Goal: Task Accomplishment & Management: Use online tool/utility

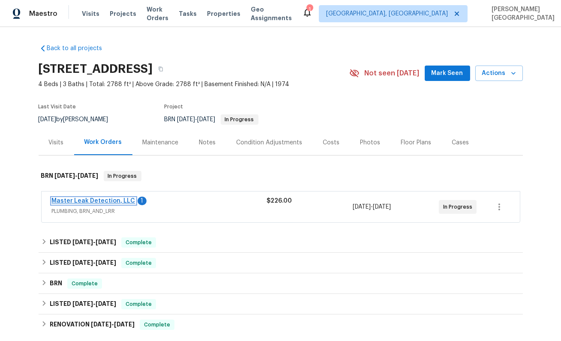
click at [100, 199] on link "Master Leak Detection, LLC" at bounding box center [94, 201] width 84 height 6
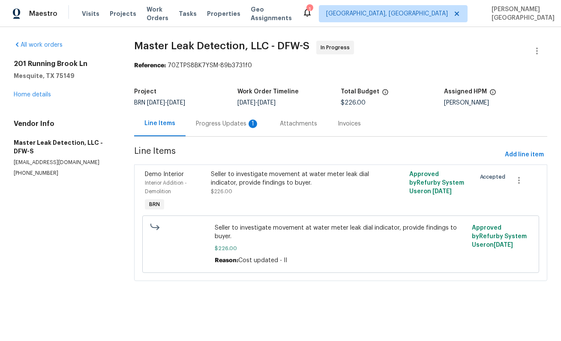
click at [207, 132] on div "Progress Updates 1" at bounding box center [228, 123] width 84 height 25
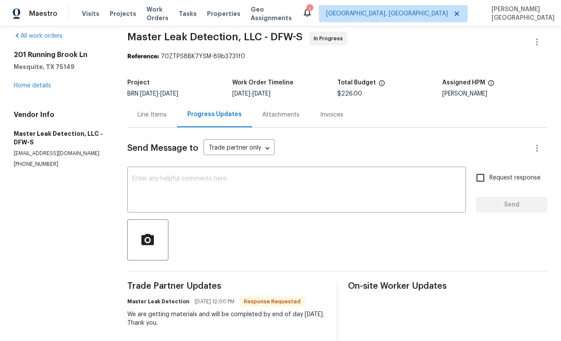
scroll to position [10, 0]
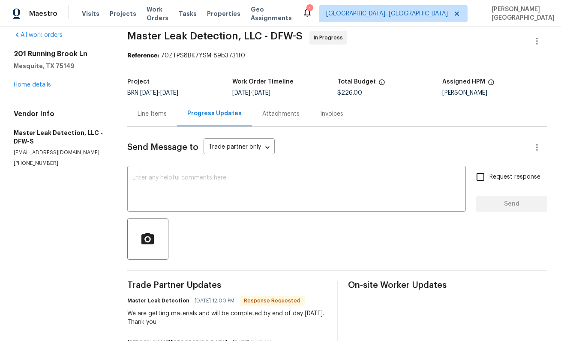
click at [147, 312] on div "We are getting materials and will be completed by end of day [DATE]. Thank you." at bounding box center [226, 317] width 199 height 17
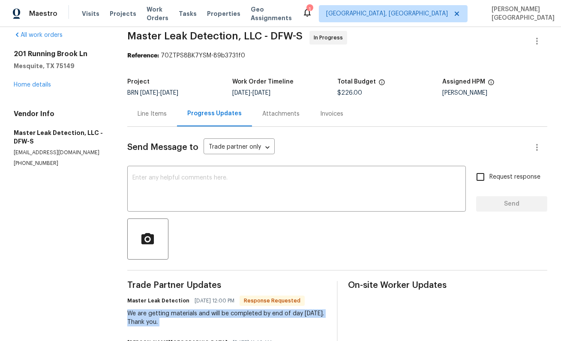
click at [147, 312] on div "We are getting materials and will be completed by end of day [DATE]. Thank you." at bounding box center [226, 317] width 199 height 17
copy div "We are getting materials and will be completed by end of day [DATE]. Thank you."
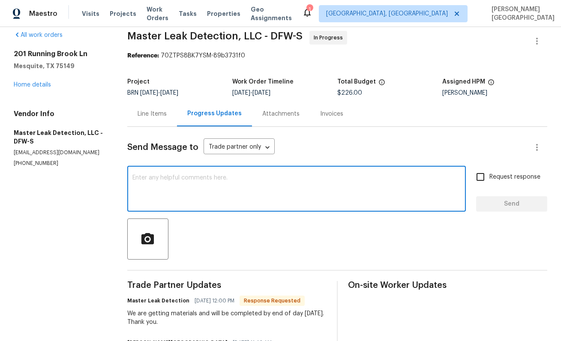
click at [143, 182] on textarea at bounding box center [296, 190] width 328 height 30
type textarea "Perfect, thank you!"
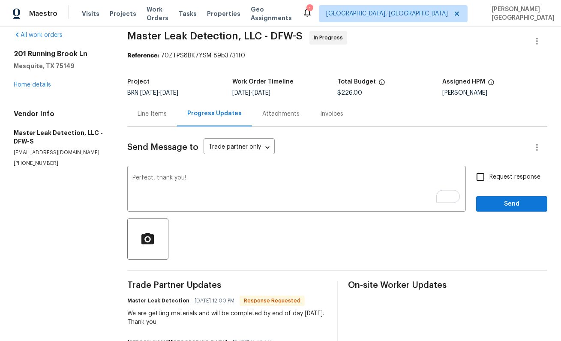
click at [512, 180] on span "Request response" at bounding box center [515, 177] width 51 height 9
click at [490, 180] on input "Request response" at bounding box center [481, 177] width 18 height 18
checkbox input "true"
click at [512, 210] on button "Send" at bounding box center [511, 204] width 71 height 16
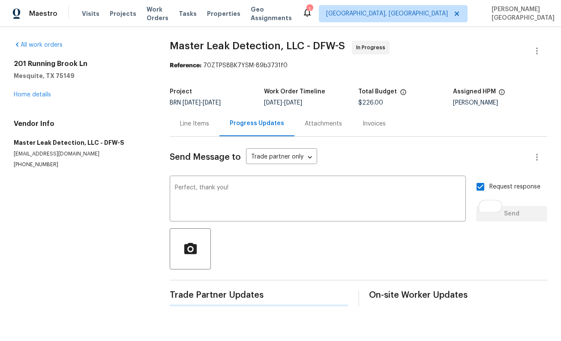
scroll to position [0, 0]
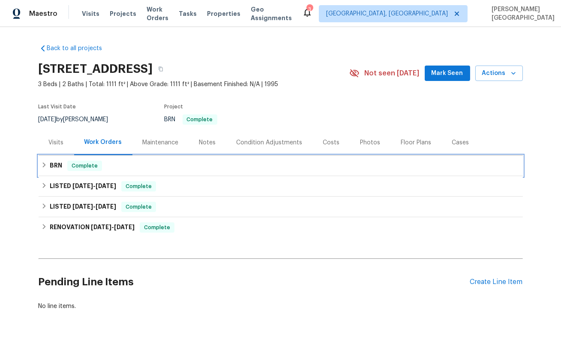
click at [78, 168] on span "Complete" at bounding box center [84, 166] width 33 height 9
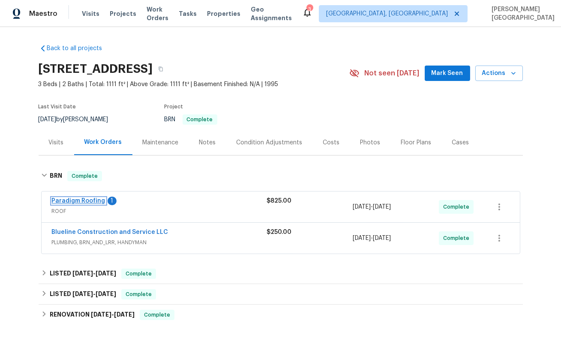
click at [81, 201] on link "Paradigm Roofing" at bounding box center [79, 201] width 54 height 6
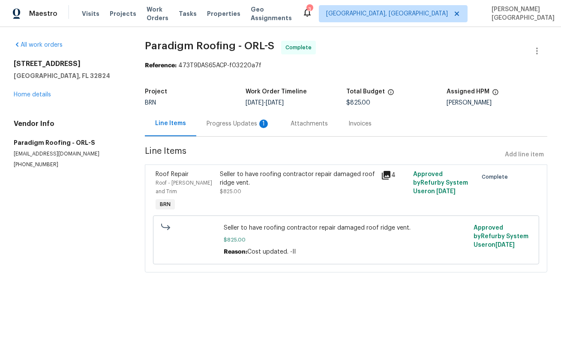
click at [229, 127] on div "Progress Updates 1" at bounding box center [238, 124] width 63 height 9
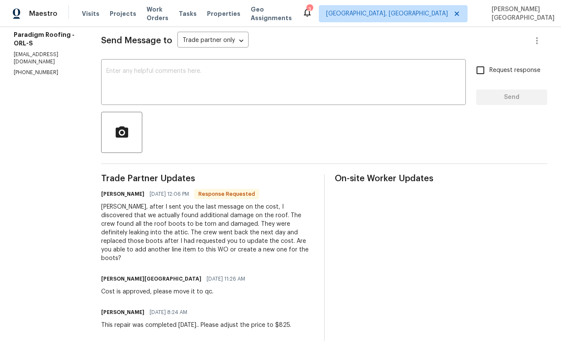
scroll to position [118, 0]
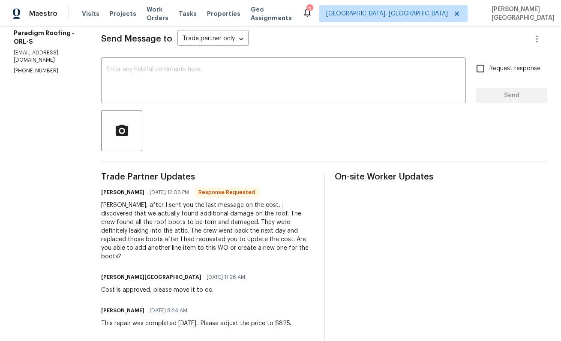
drag, startPoint x: 282, startPoint y: 315, endPoint x: 299, endPoint y: 314, distance: 17.2
click at [299, 314] on div "Bo Duffie 09/29/2025 8:24 AM This repair was completed on Friday.. Please adjus…" at bounding box center [207, 316] width 213 height 23
copy div "$825."
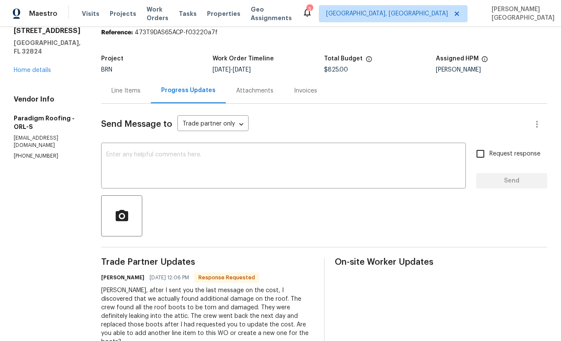
scroll to position [28, 0]
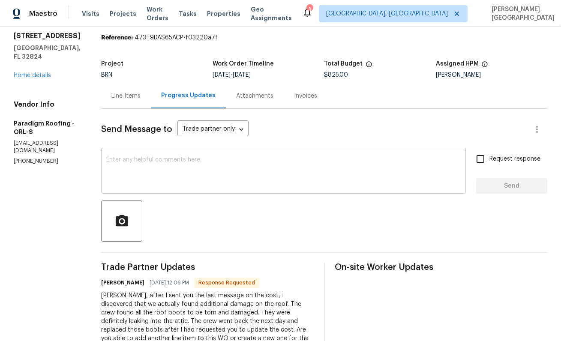
click at [147, 176] on textarea at bounding box center [283, 172] width 355 height 30
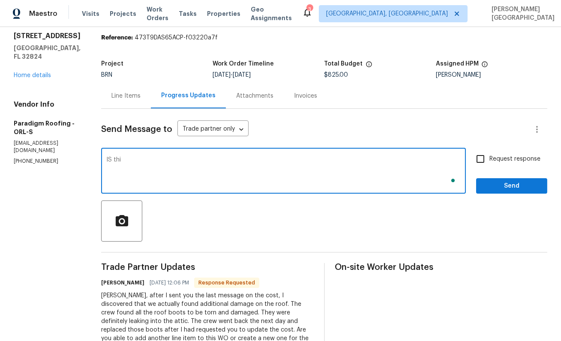
type textarea "IS this"
type textarea "H"
